Goal: Task Accomplishment & Management: Manage account settings

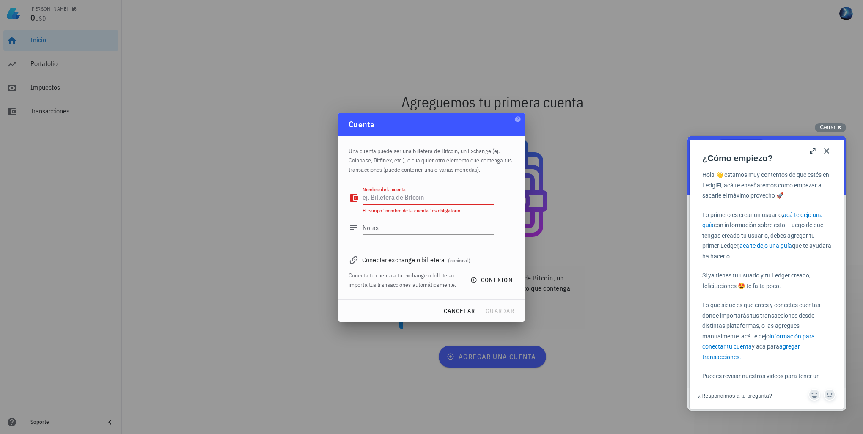
click at [459, 194] on textarea "Nombre de la cuenta" at bounding box center [429, 198] width 132 height 14
click at [411, 198] on label "Nombre de la cuenta" at bounding box center [392, 198] width 58 height 8
click at [411, 198] on textarea "Nombre de la cuenta" at bounding box center [429, 198] width 132 height 14
click at [418, 194] on div "Nombre de la cuenta" at bounding box center [429, 198] width 132 height 14
click at [353, 196] on icon at bounding box center [354, 198] width 8 height 8
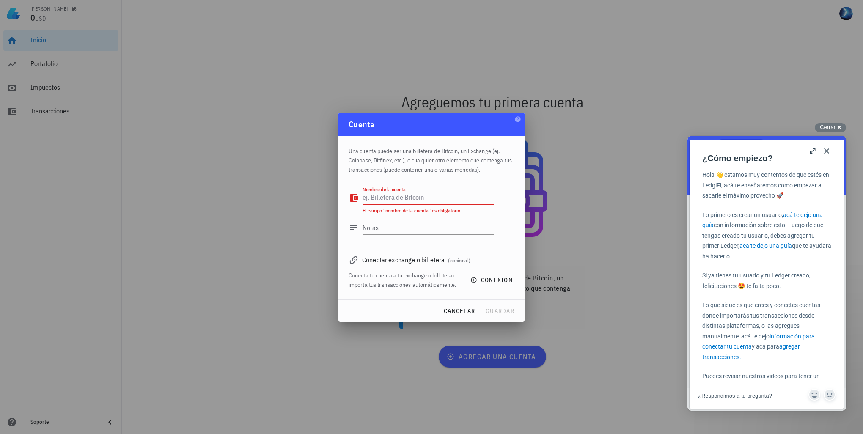
click at [373, 197] on div "Nombre de la cuenta" at bounding box center [429, 198] width 132 height 14
type textarea "Binance"
click at [376, 263] on div "Conectar exchange o billetera (opcional)" at bounding box center [432, 260] width 166 height 12
click at [486, 276] on span "conexión" at bounding box center [492, 280] width 41 height 8
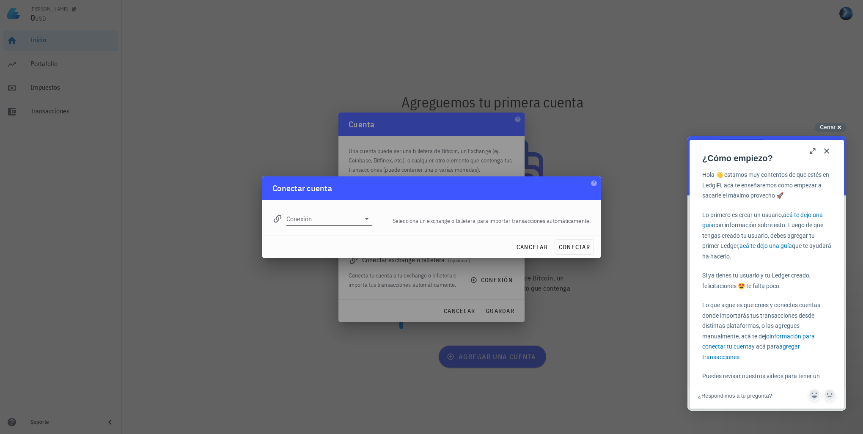
click at [348, 218] on input "Conexión" at bounding box center [324, 219] width 74 height 14
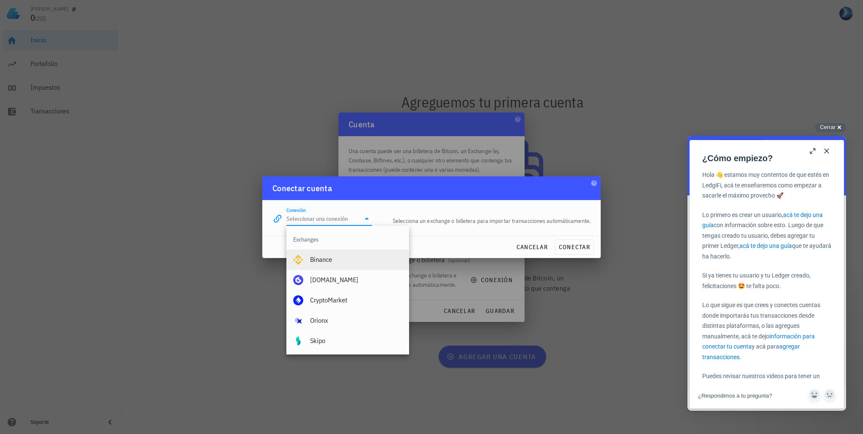
click at [336, 257] on div "Binance" at bounding box center [356, 260] width 92 height 8
type input "Binance"
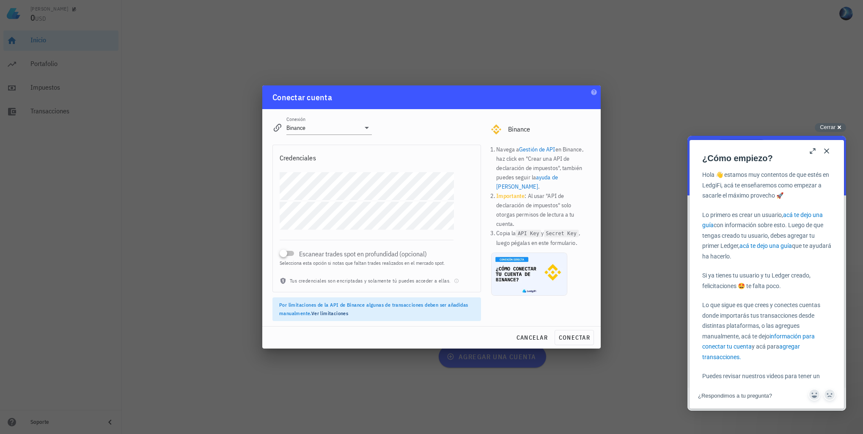
click at [563, 328] on div "cancelar conectar" at bounding box center [431, 338] width 339 height 22
click at [566, 337] on span "conectar" at bounding box center [575, 338] width 32 height 8
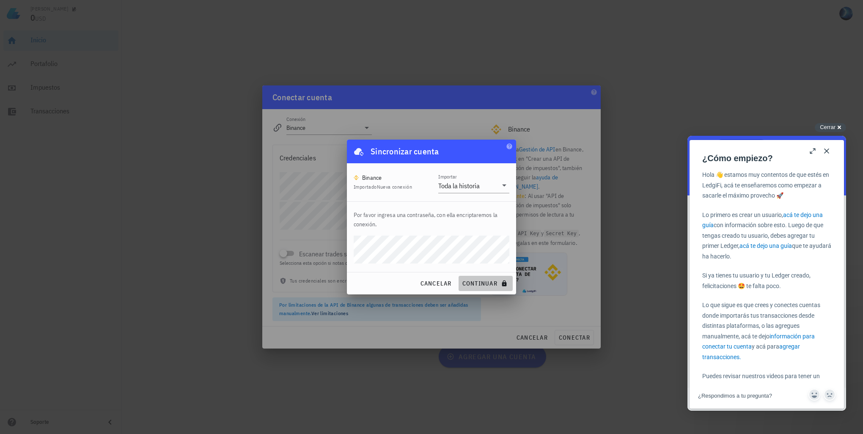
click at [477, 284] on span "continuar" at bounding box center [485, 284] width 47 height 8
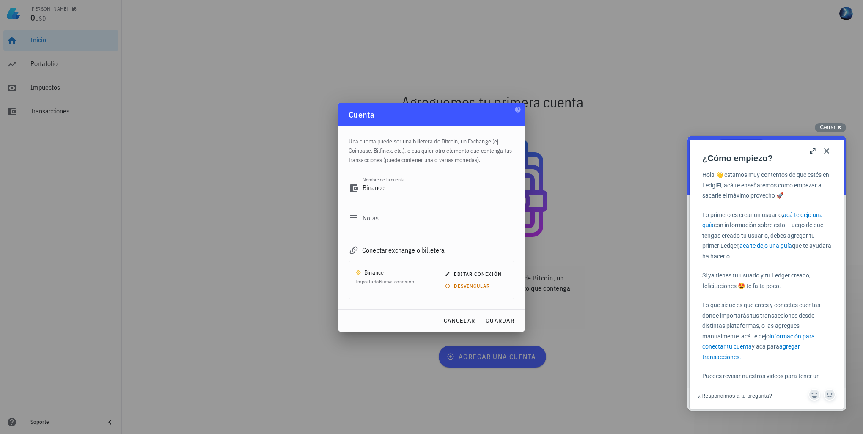
click at [376, 272] on div "Binance" at bounding box center [374, 272] width 20 height 8
click at [408, 276] on div "Binance Importado Nueva conexión" at bounding box center [385, 277] width 58 height 18
click at [380, 274] on div "Binance" at bounding box center [374, 272] width 20 height 8
click at [377, 280] on span "Importado Nueva conexión" at bounding box center [385, 282] width 58 height 6
click at [463, 272] on span "editar conexión" at bounding box center [474, 274] width 55 height 6
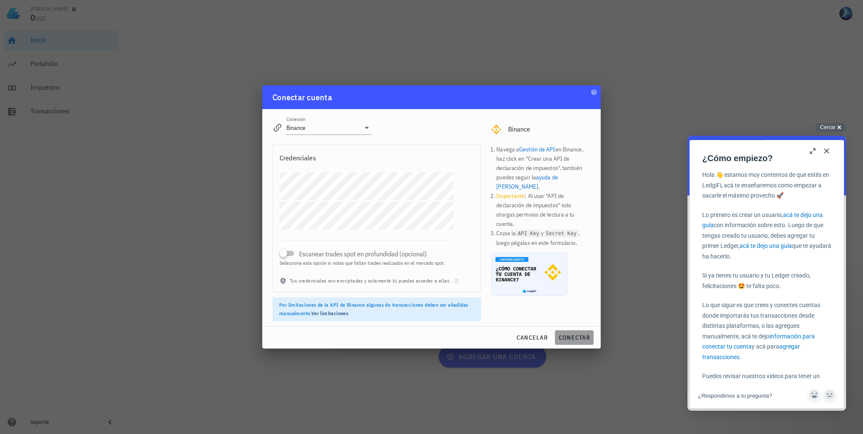
click at [573, 335] on span "conectar" at bounding box center [575, 338] width 32 height 8
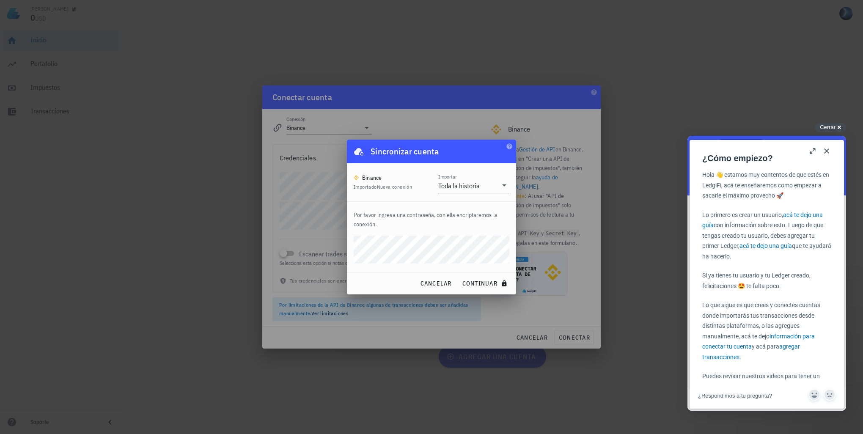
click at [505, 186] on icon at bounding box center [504, 185] width 10 height 10
click at [406, 187] on span "Nueva conexión" at bounding box center [395, 187] width 36 height 6
click at [483, 283] on span "continuar" at bounding box center [485, 284] width 47 height 8
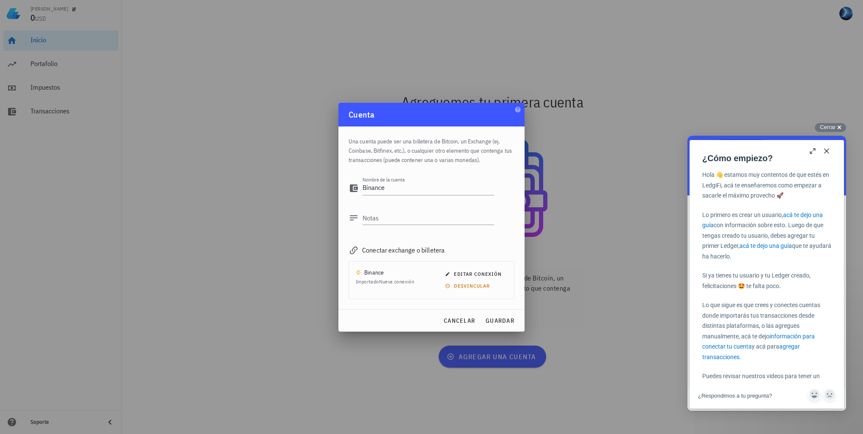
click at [382, 251] on div "Conectar exchange o billetera" at bounding box center [432, 250] width 166 height 12
click at [493, 317] on span "guardar" at bounding box center [500, 321] width 29 height 8
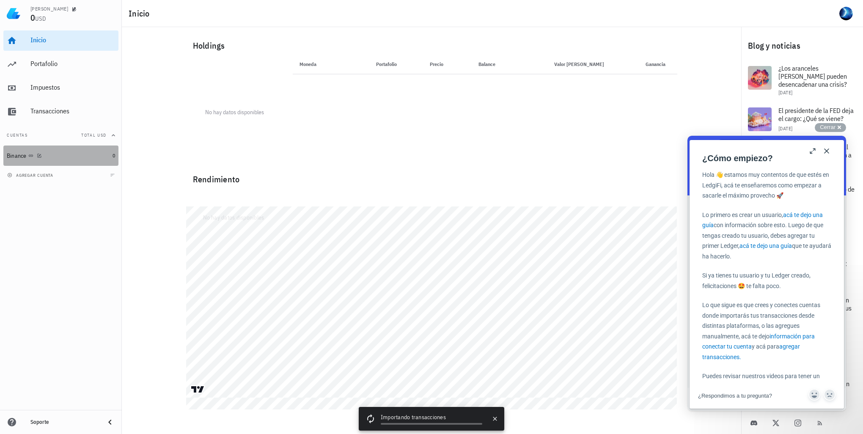
click at [100, 161] on div "Binance" at bounding box center [58, 156] width 102 height 18
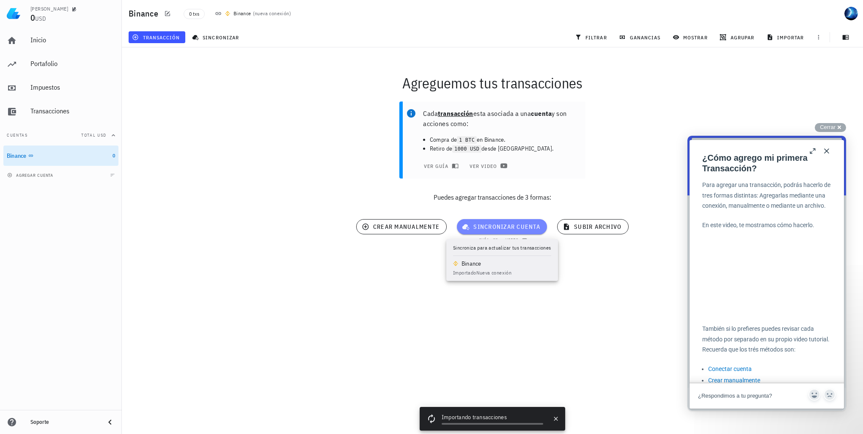
click at [493, 230] on span "sincronizar cuenta" at bounding box center [502, 227] width 77 height 8
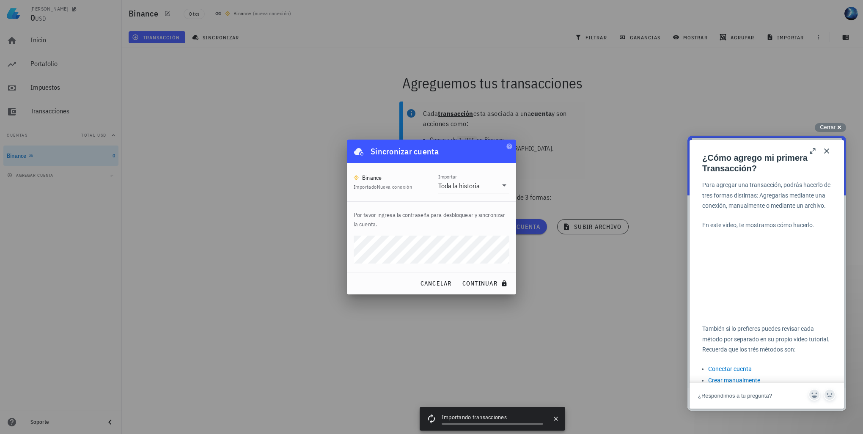
click at [459, 276] on button "continuar" at bounding box center [486, 283] width 54 height 15
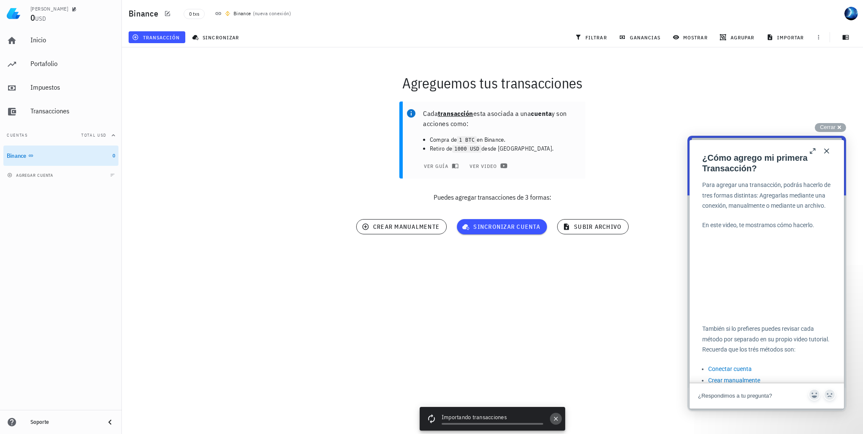
click at [557, 421] on icon "button" at bounding box center [556, 419] width 7 height 7
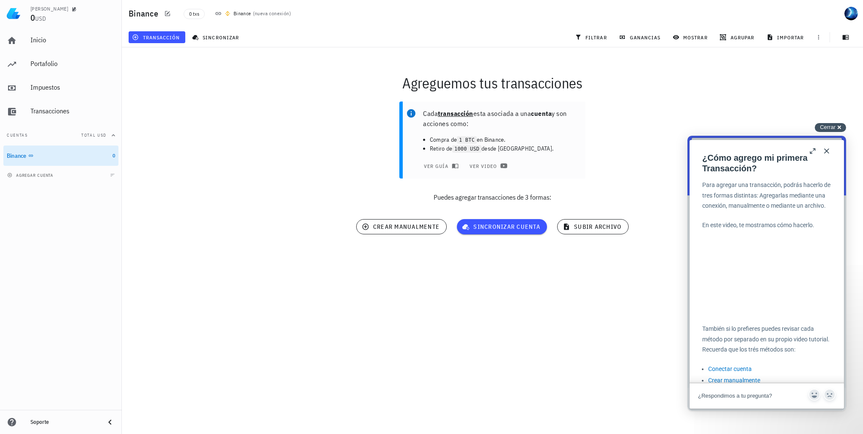
click at [833, 131] on div "Cerrar cross-small" at bounding box center [830, 127] width 31 height 9
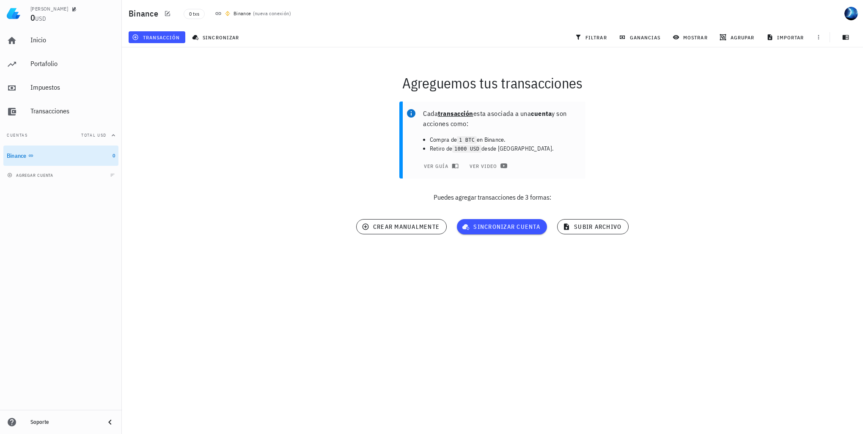
click at [466, 200] on p "Puedes agregar transacciones de 3 formas:" at bounding box center [493, 197] width 742 height 10
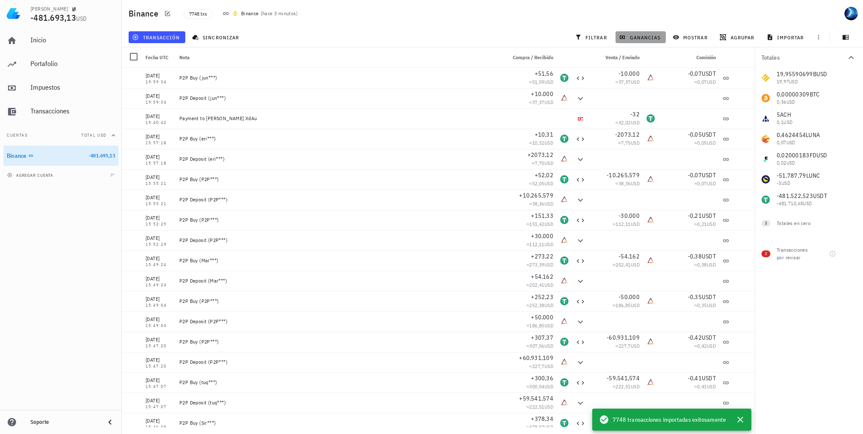
click at [646, 40] on span "ganancias" at bounding box center [641, 37] width 40 height 7
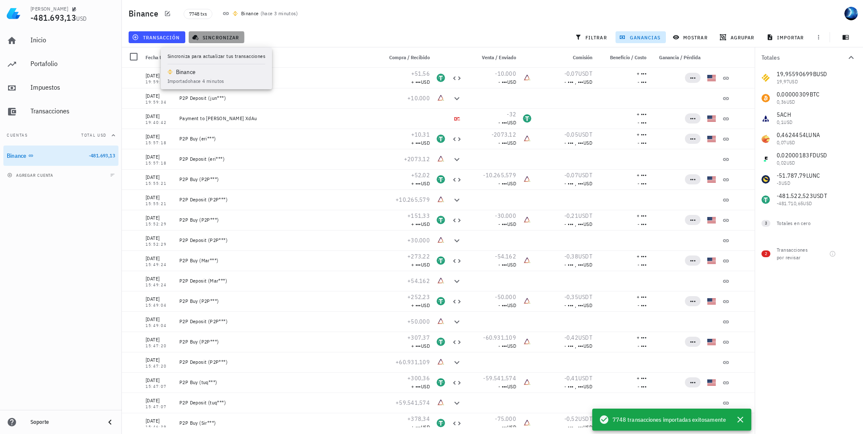
click at [234, 33] on button "sincronizar" at bounding box center [217, 37] width 56 height 12
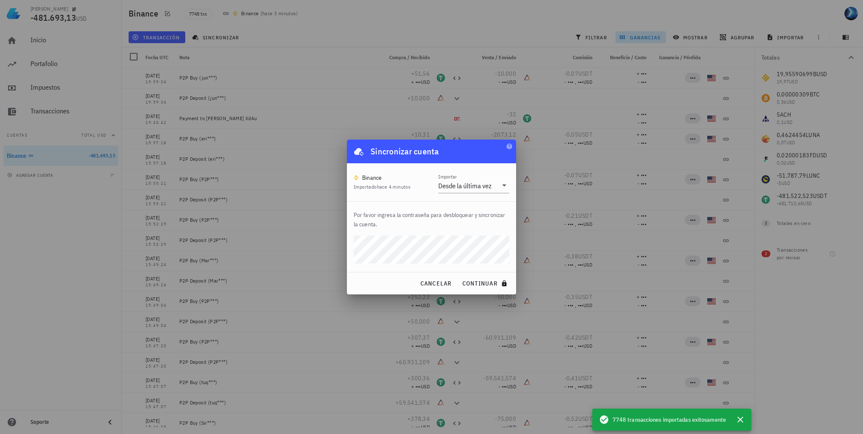
click at [459, 276] on button "continuar" at bounding box center [486, 283] width 54 height 15
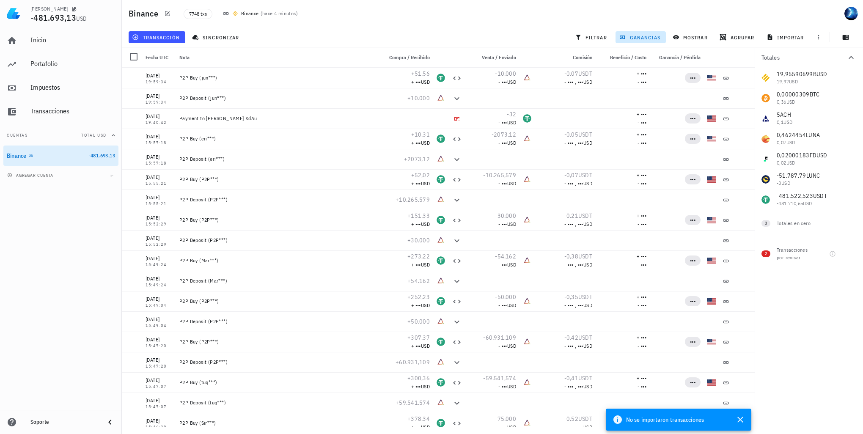
click at [159, 59] on span "Fecha UTC" at bounding box center [157, 57] width 23 height 6
click at [133, 58] on div at bounding box center [134, 57] width 14 height 14
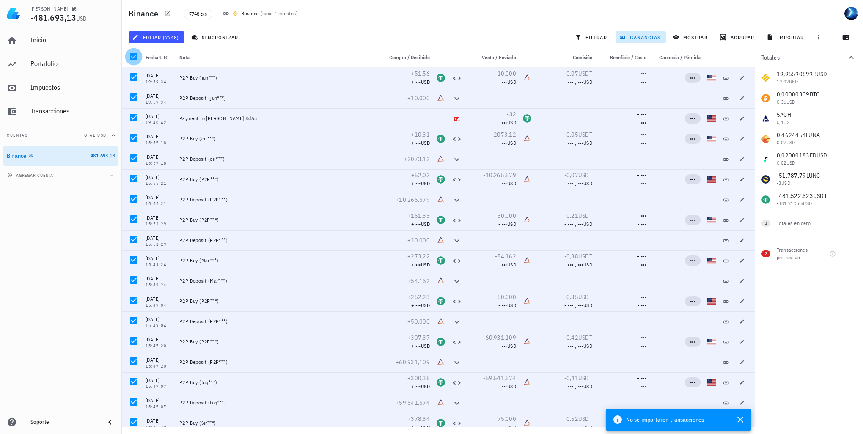
click at [133, 58] on div at bounding box center [134, 57] width 14 height 14
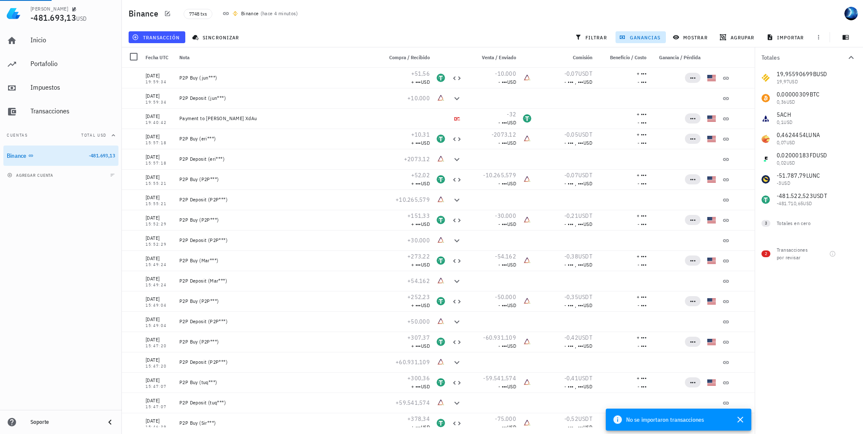
click at [159, 55] on span "Fecha UTC" at bounding box center [157, 57] width 23 height 6
click at [690, 79] on span "•••" at bounding box center [693, 77] width 6 height 6
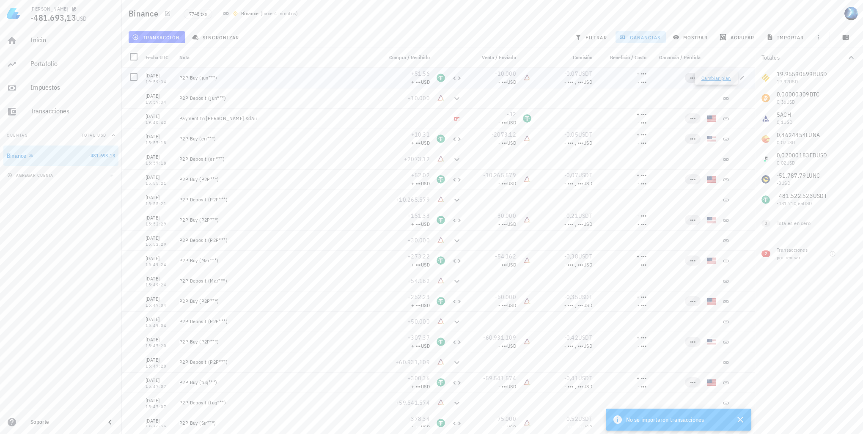
click at [690, 77] on span "•••" at bounding box center [693, 77] width 6 height 6
click at [690, 36] on span "mostrar" at bounding box center [691, 37] width 33 height 7
click at [681, 39] on span "mostrar" at bounding box center [691, 37] width 33 height 7
click at [73, 93] on div "Impuestos" at bounding box center [72, 87] width 85 height 19
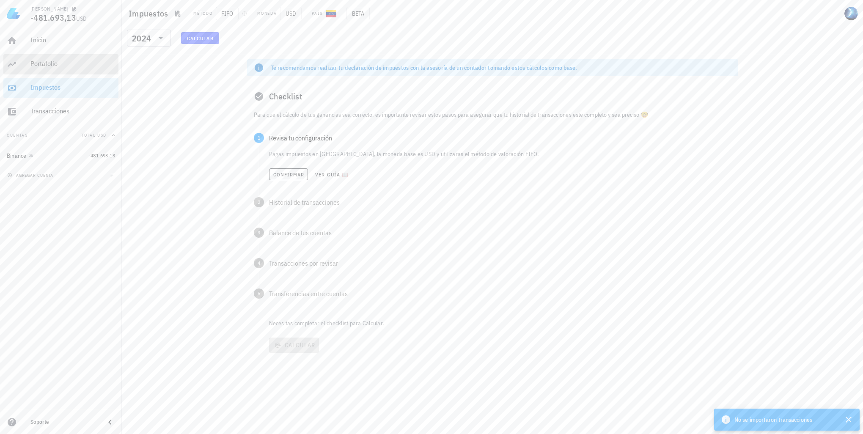
click at [69, 57] on div "Portafolio" at bounding box center [72, 64] width 85 height 19
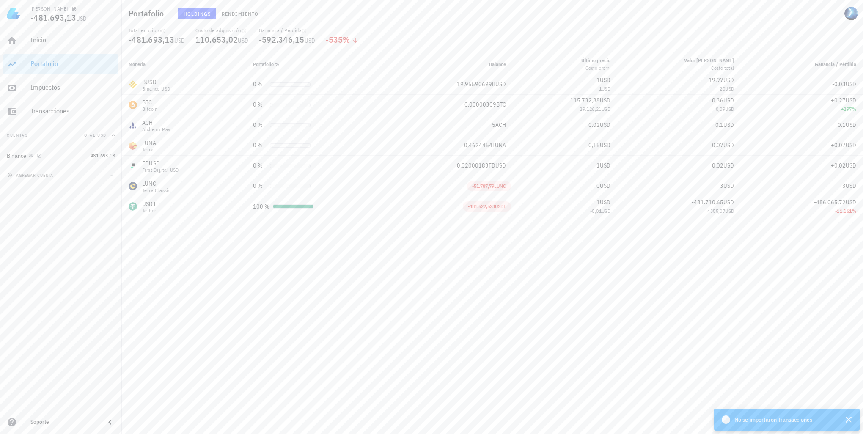
drag, startPoint x: 91, startPoint y: 152, endPoint x: 64, endPoint y: 223, distance: 76.1
click at [64, 223] on div "Inicio [GEOGRAPHIC_DATA] Impuestos [GEOGRAPHIC_DATA] Cuentas Total USD Binance …" at bounding box center [61, 218] width 122 height 383
click at [39, 158] on icon "button" at bounding box center [39, 155] width 5 height 5
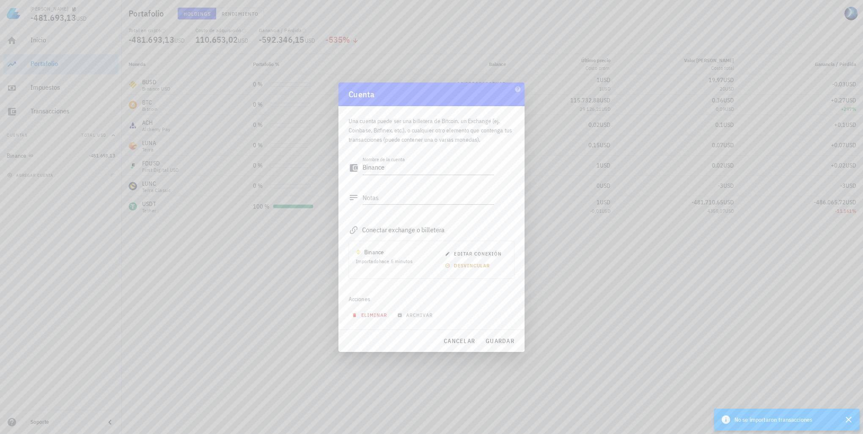
click at [382, 320] on button "eliminar" at bounding box center [371, 315] width 44 height 12
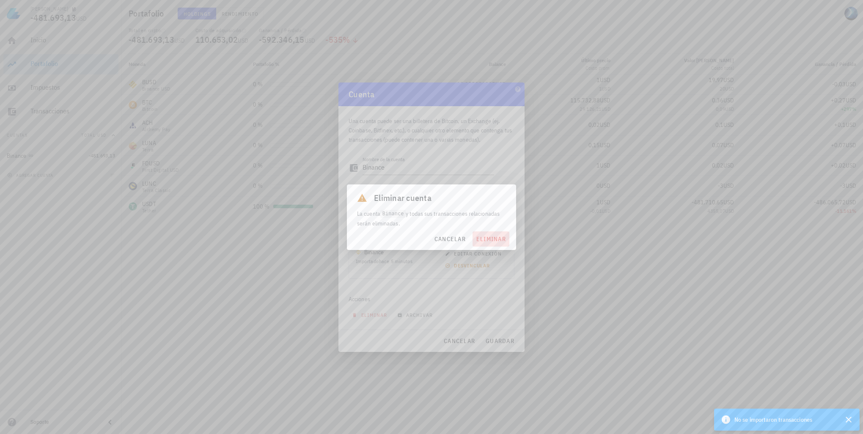
click at [495, 236] on span "eliminar" at bounding box center [491, 239] width 30 height 8
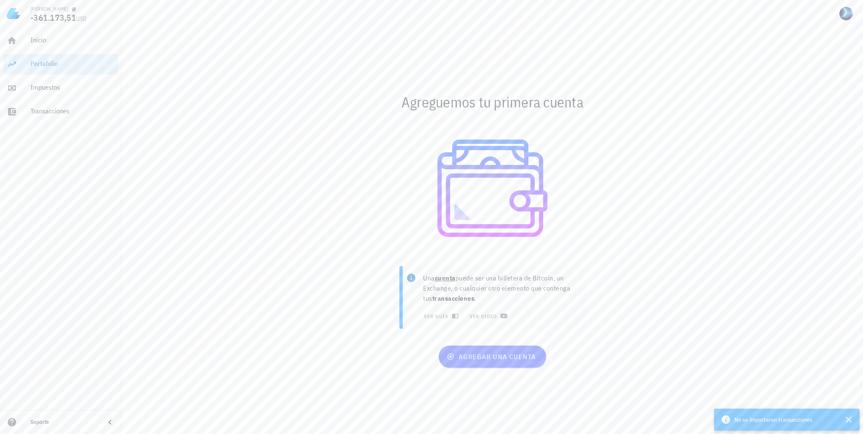
click at [378, 206] on div at bounding box center [492, 188] width 491 height 135
